Goal: Information Seeking & Learning: Learn about a topic

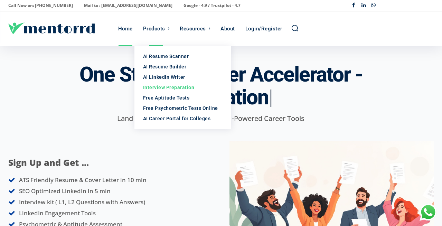
click at [161, 87] on div "Interview Preparation" at bounding box center [183, 87] width 80 height 7
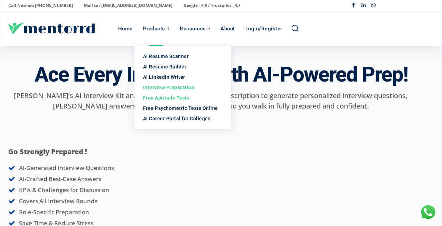
click at [168, 99] on div "Free Aptitude Tests" at bounding box center [183, 97] width 80 height 7
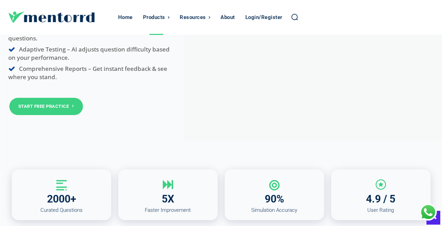
scroll to position [83, 0]
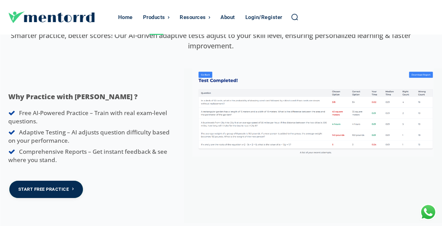
click at [56, 191] on link "Start Free Practice" at bounding box center [46, 189] width 74 height 17
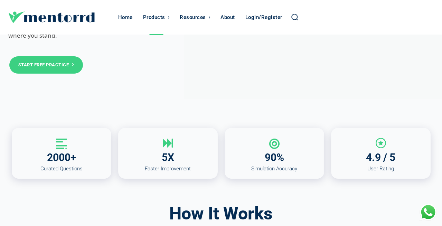
scroll to position [0, 0]
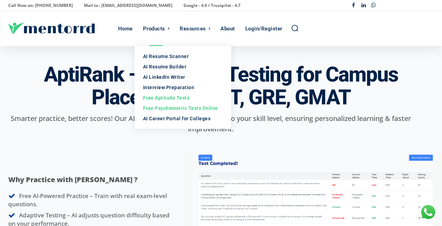
click at [157, 110] on div "Free Psychometric Tests Online" at bounding box center [183, 108] width 80 height 7
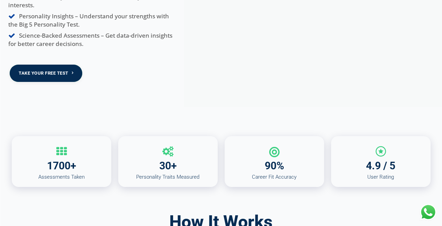
click at [51, 75] on link "Take Your Free Test" at bounding box center [46, 73] width 73 height 17
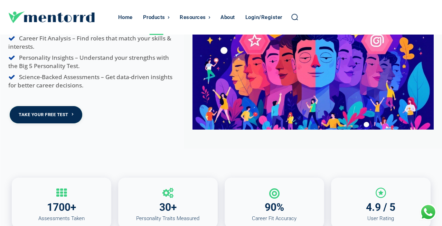
click at [50, 113] on link "Take Your Free Test" at bounding box center [46, 114] width 73 height 17
